Goal: Task Accomplishment & Management: Use online tool/utility

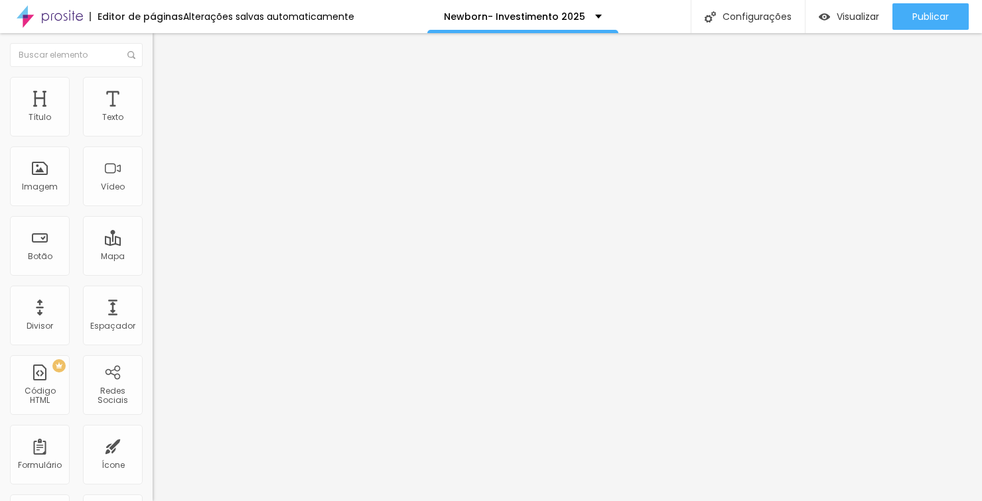
click at [21, 16] on img at bounding box center [50, 16] width 66 height 33
click at [163, 118] on icon "button" at bounding box center [164, 116] width 3 height 3
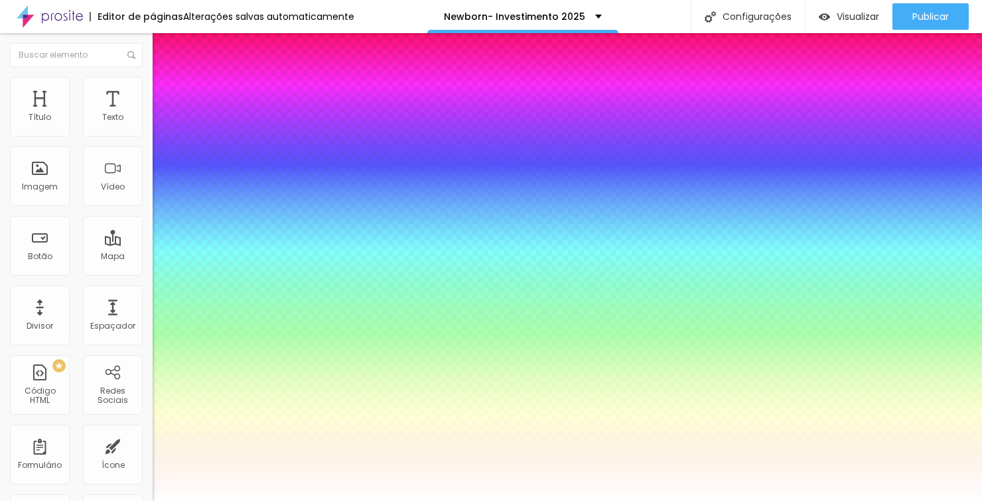
type input "22"
type input "1"
type input "22"
type input "1"
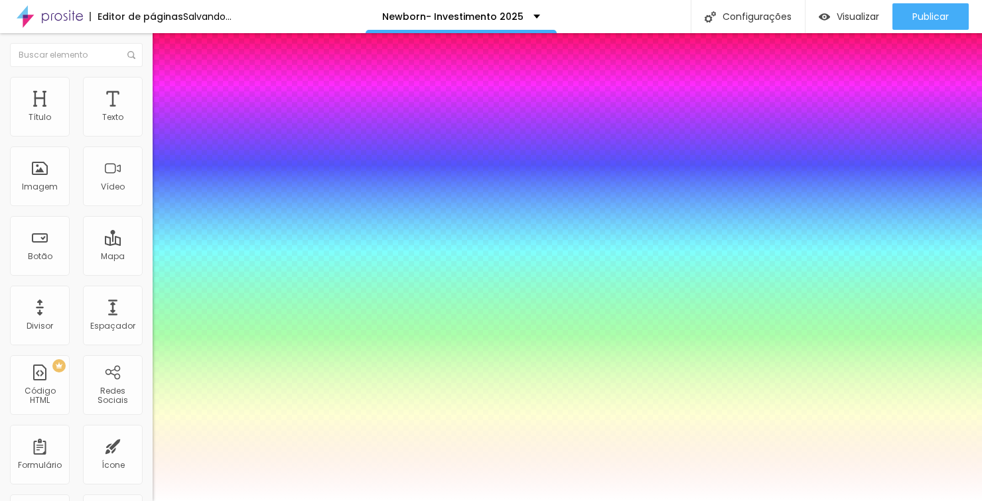
type input "25"
type input "1"
type input "8"
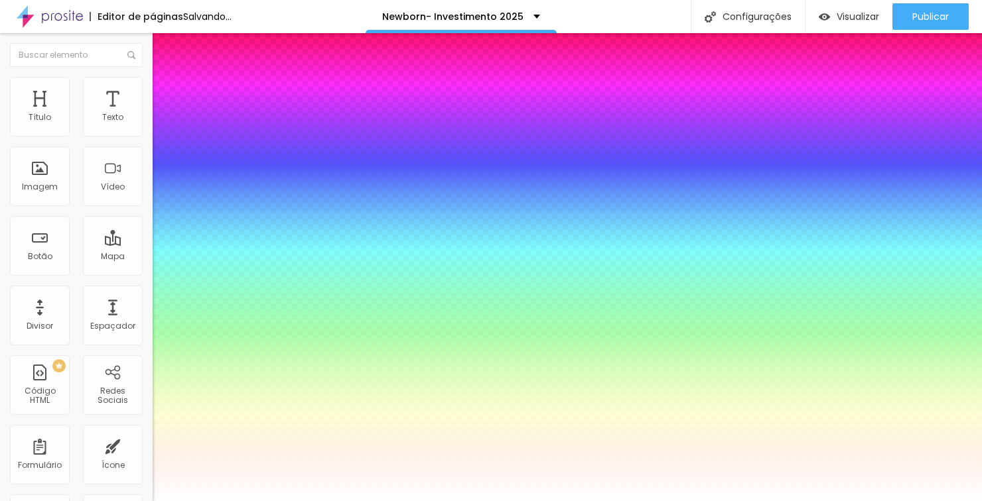
type input "1"
type input "9"
type input "1"
type input "19"
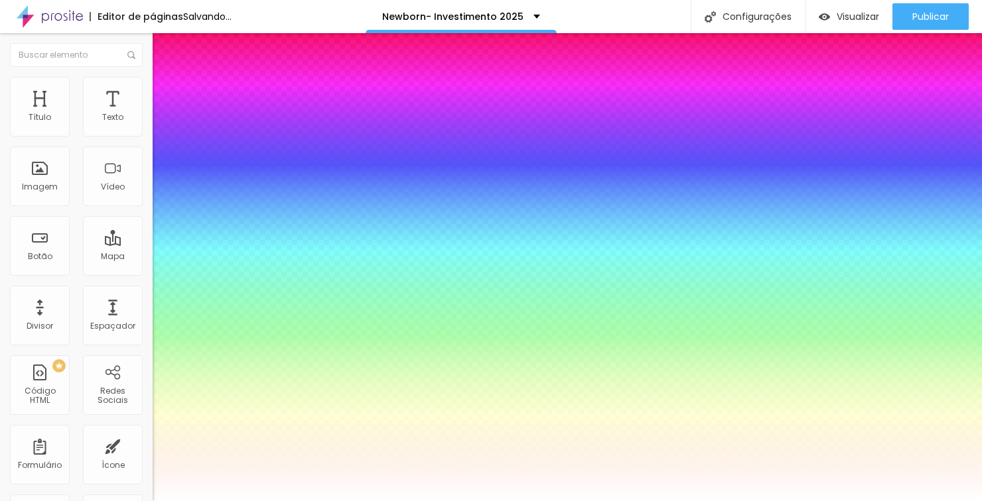
type input "19"
type input "1"
type input "24"
type input "1"
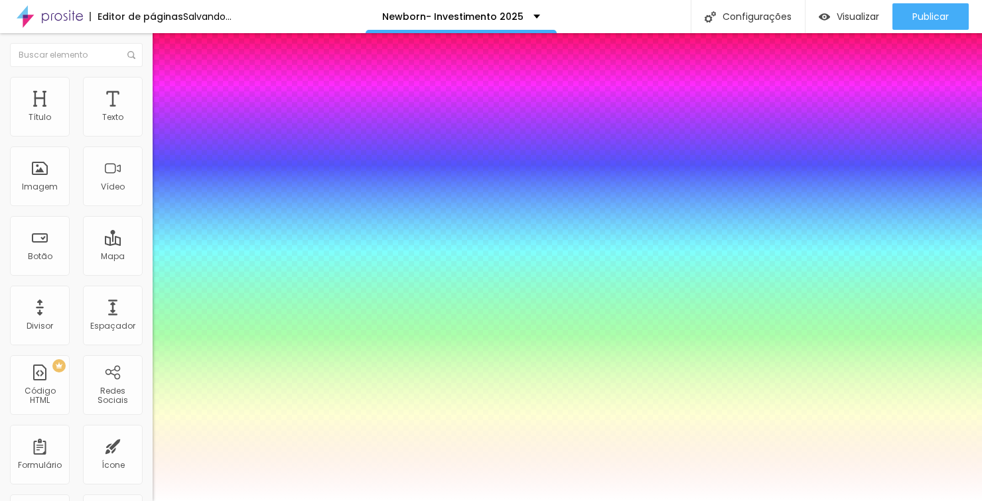
type input "38"
type input "1"
type input "42"
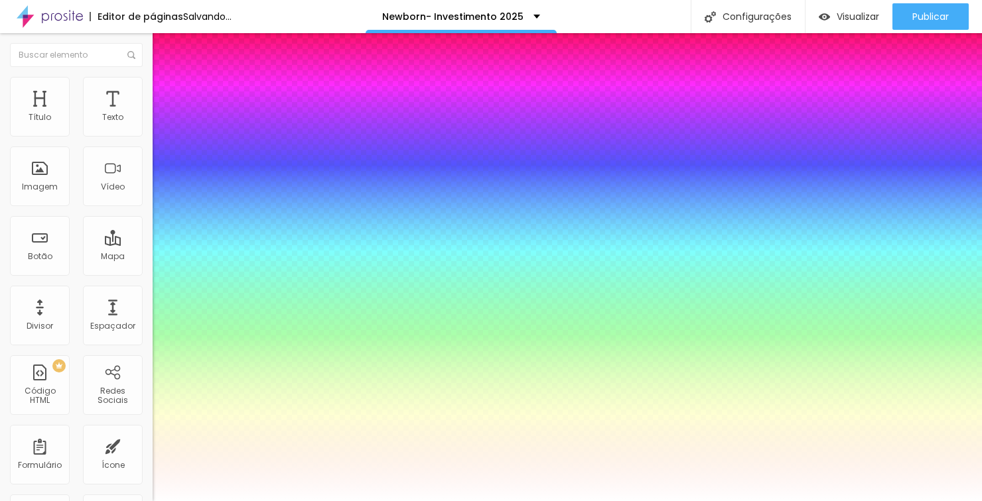
type input "1"
type input "44"
type input "1"
type input "43"
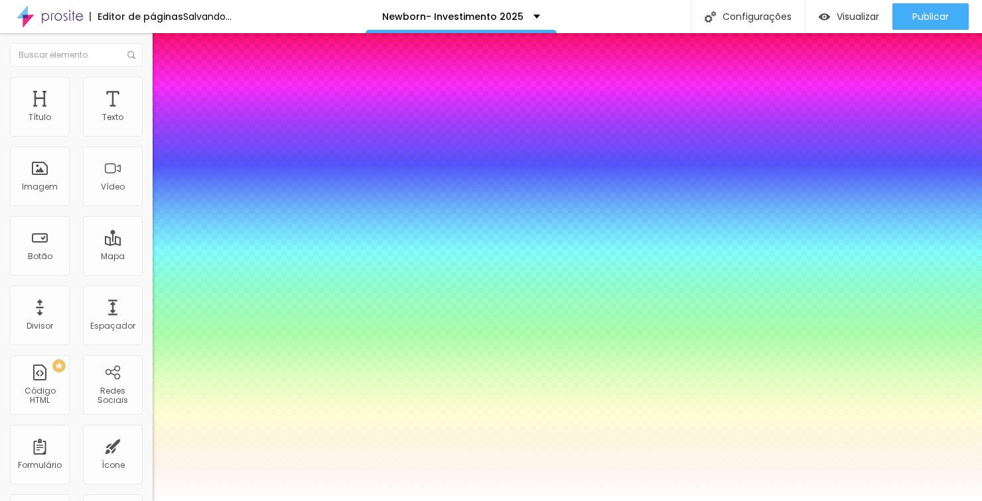
type input "43"
type input "1"
type input "42"
type input "1"
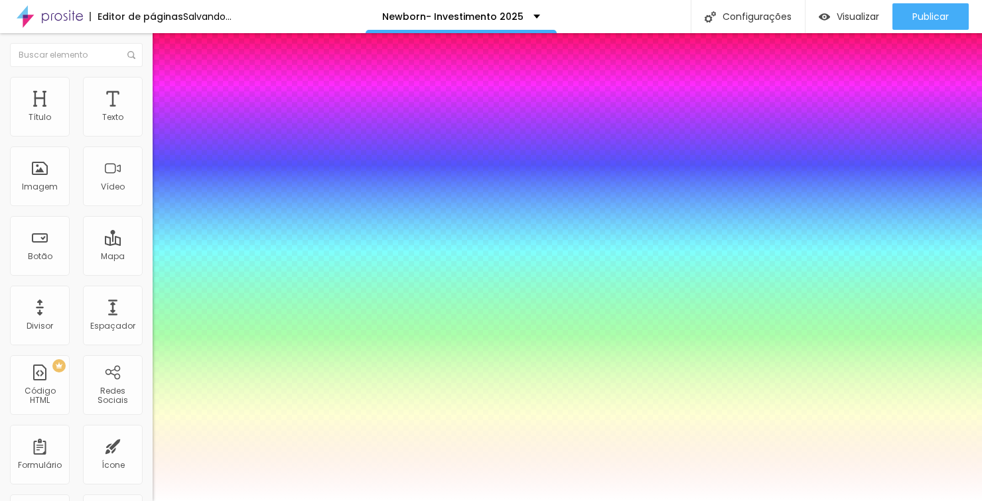
type input "40"
type input "1"
type input "37"
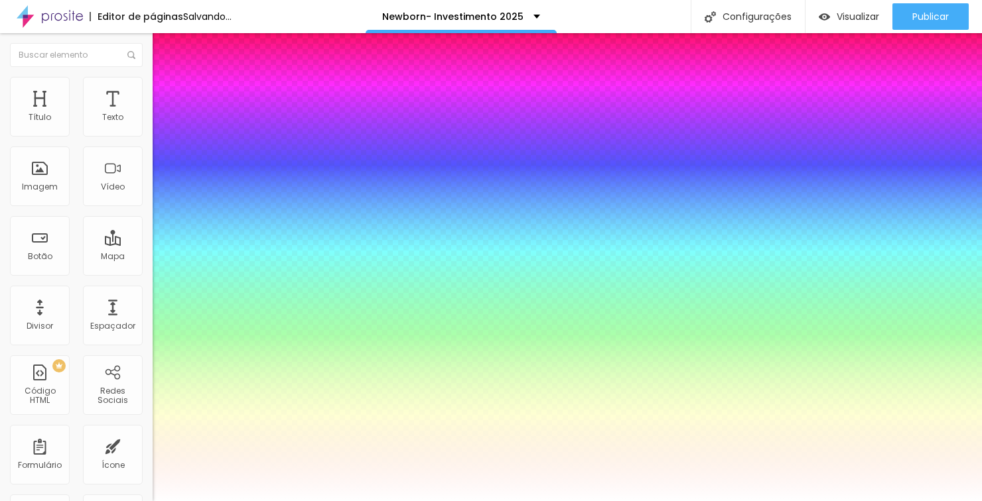
type input "1"
type input "31"
type input "1"
type input "26"
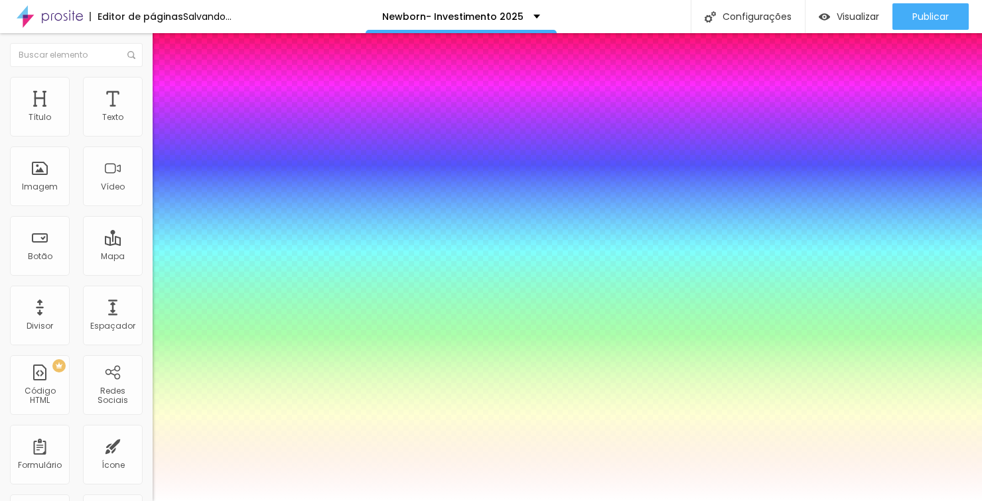
type input "26"
type input "1"
type input "14"
type input "1"
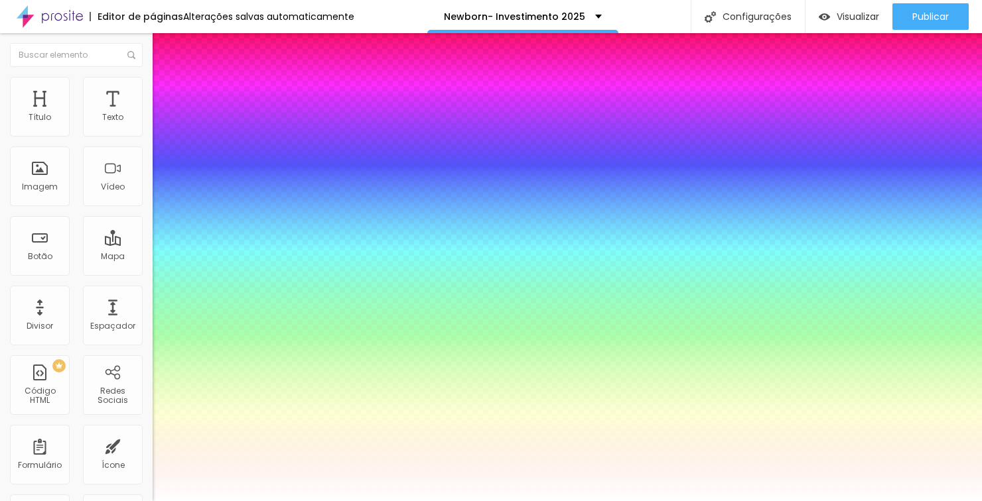
click at [720, 501] on div at bounding box center [491, 501] width 982 height 0
